Goal: Task Accomplishment & Management: Use online tool/utility

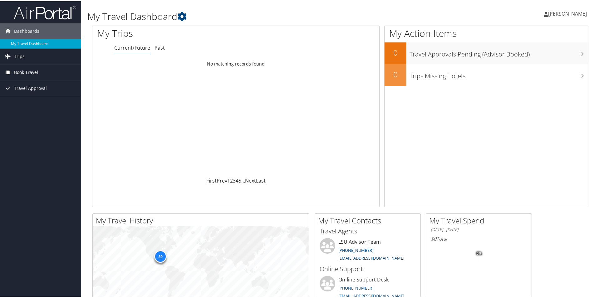
click at [31, 66] on span "Book Travel" at bounding box center [26, 71] width 24 height 16
click at [18, 52] on span "Trips" at bounding box center [19, 55] width 11 height 16
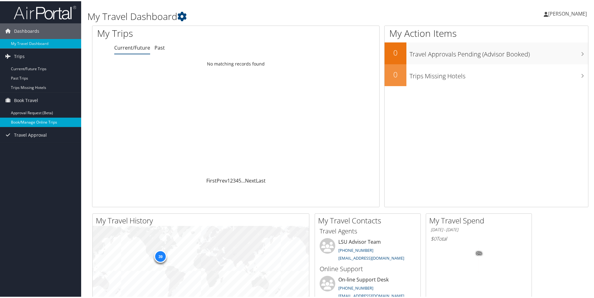
click at [36, 121] on link "Book/Manage Online Trips" at bounding box center [40, 120] width 81 height 9
